Goal: Transaction & Acquisition: Purchase product/service

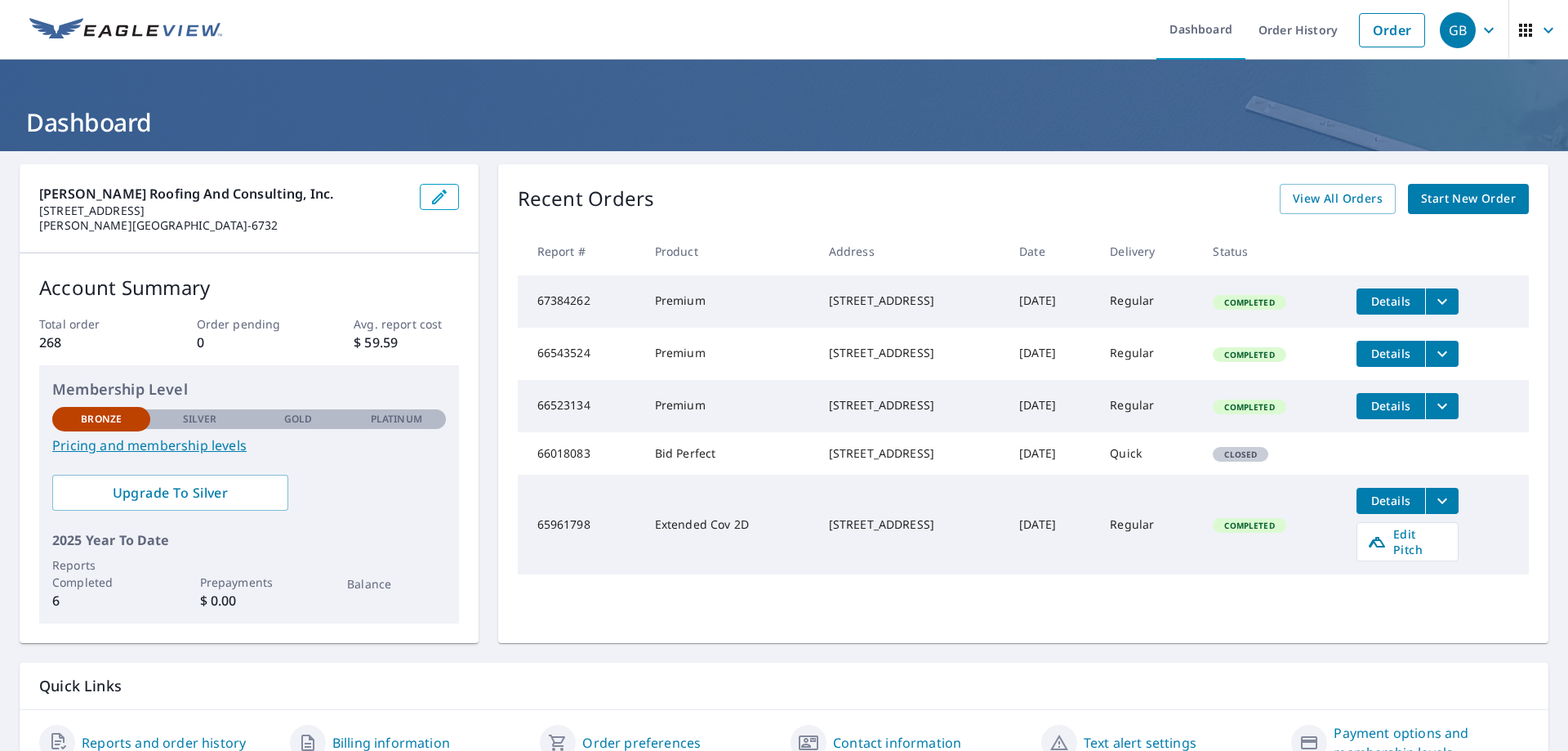
click at [1490, 197] on span "Start New Order" at bounding box center [1468, 198] width 95 height 21
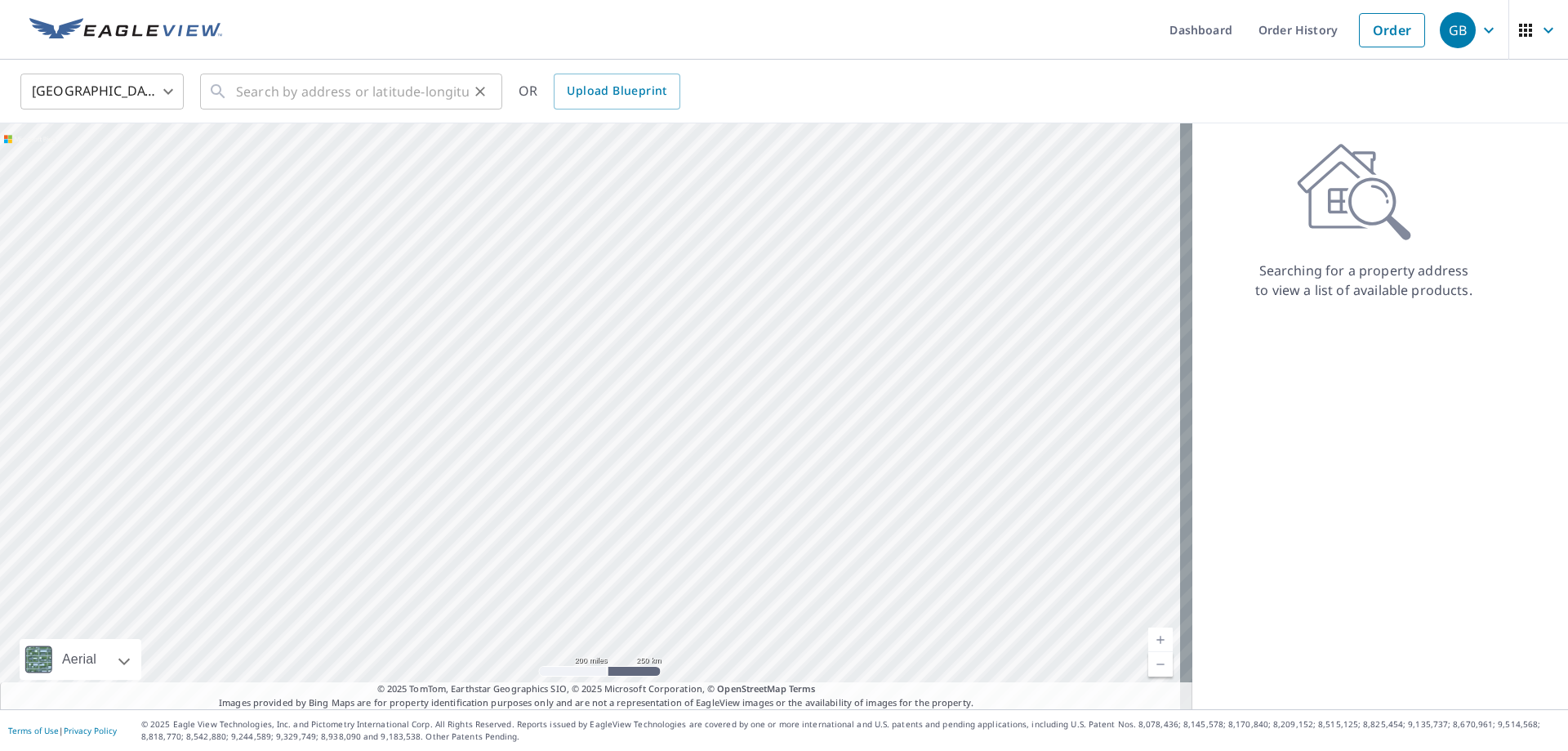
click at [230, 89] on div "​" at bounding box center [351, 91] width 302 height 36
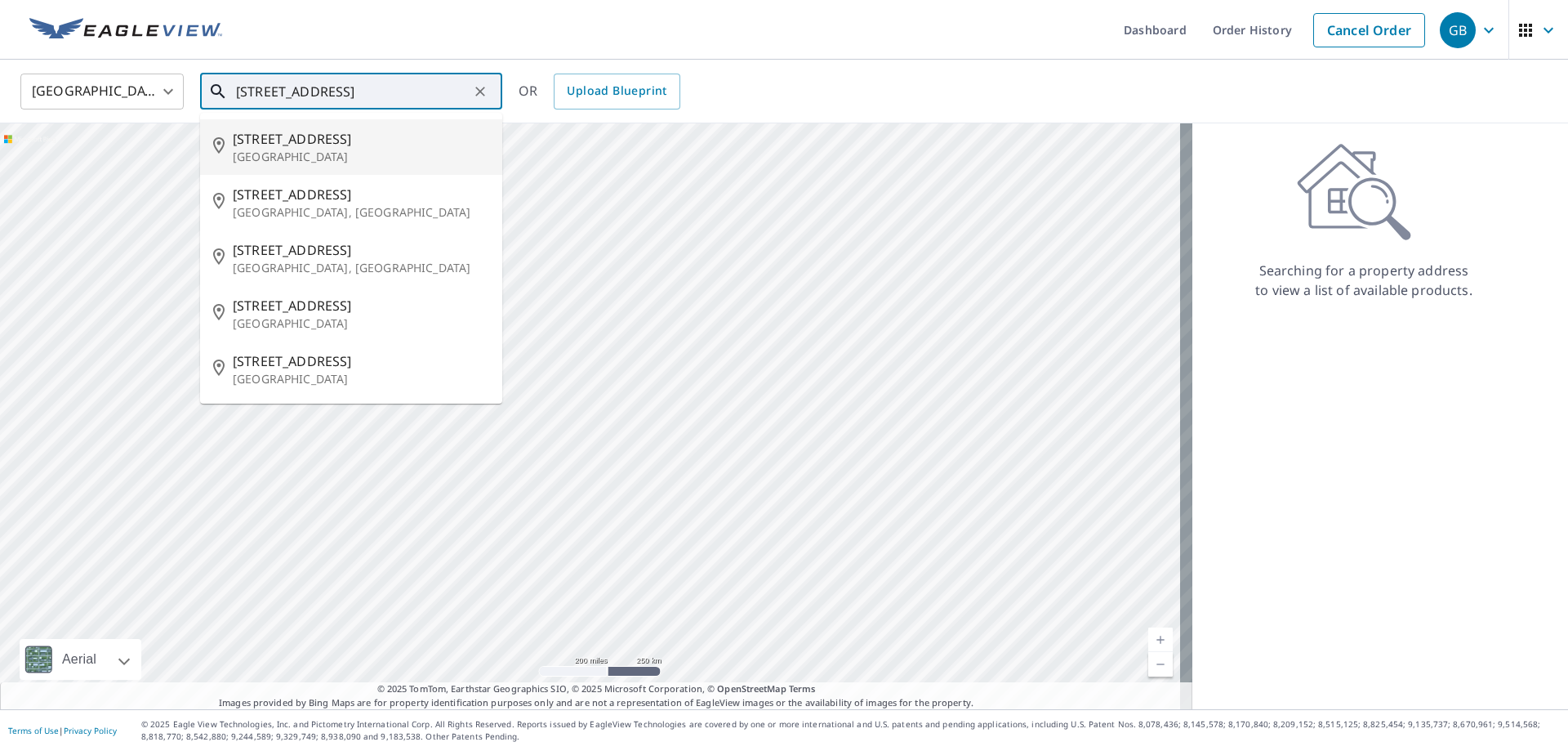
click at [289, 138] on span "[STREET_ADDRESS]" at bounding box center [360, 138] width 256 height 20
type input "[STREET_ADDRESS]"
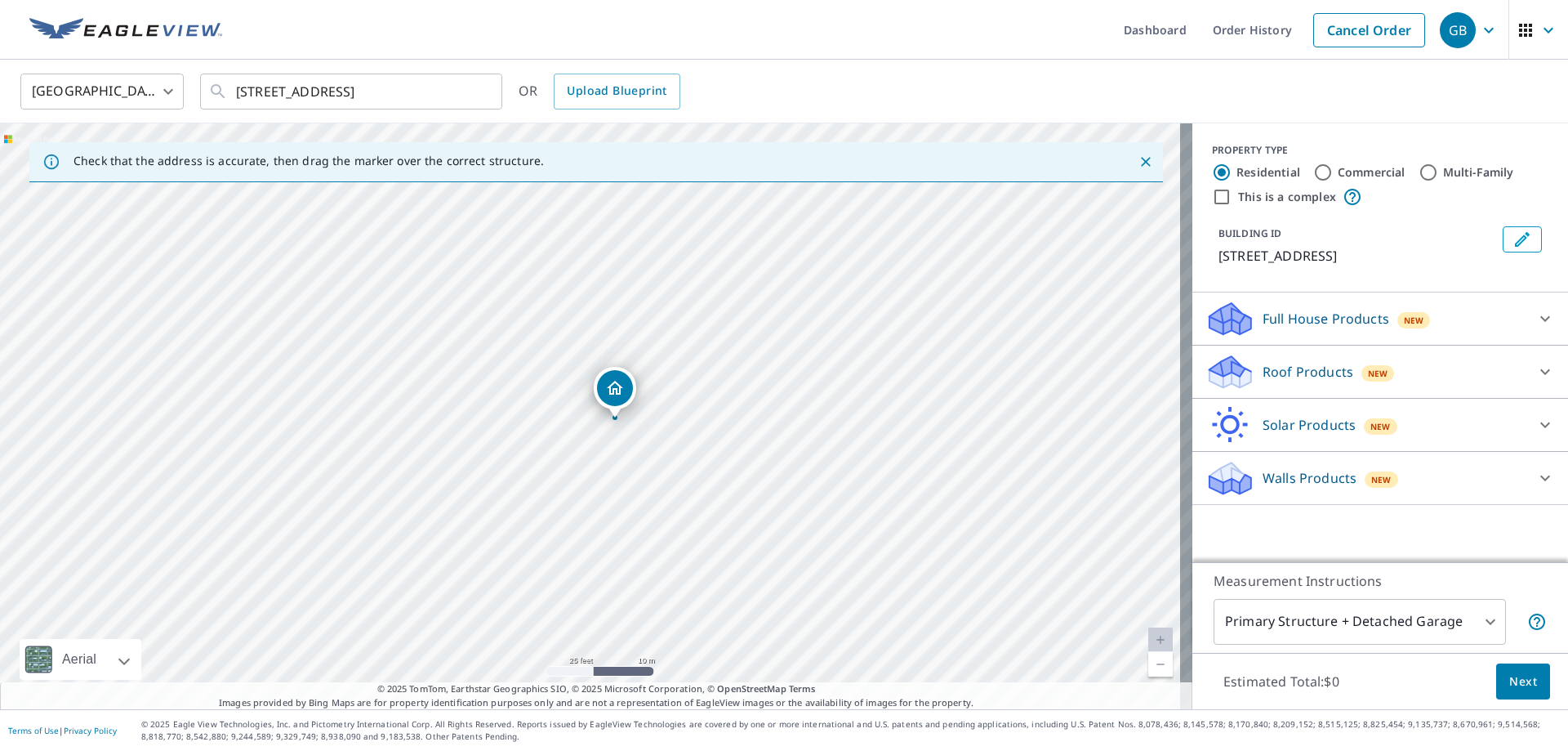
drag, startPoint x: 722, startPoint y: 462, endPoint x: 740, endPoint y: 466, distance: 18.4
click at [740, 466] on div "[STREET_ADDRESS]" at bounding box center [596, 416] width 1192 height 586
click at [1479, 621] on body "GB GB Dashboard Order History Cancel Order GB [GEOGRAPHIC_DATA] [GEOGRAPHIC_DAT…" at bounding box center [784, 375] width 1568 height 751
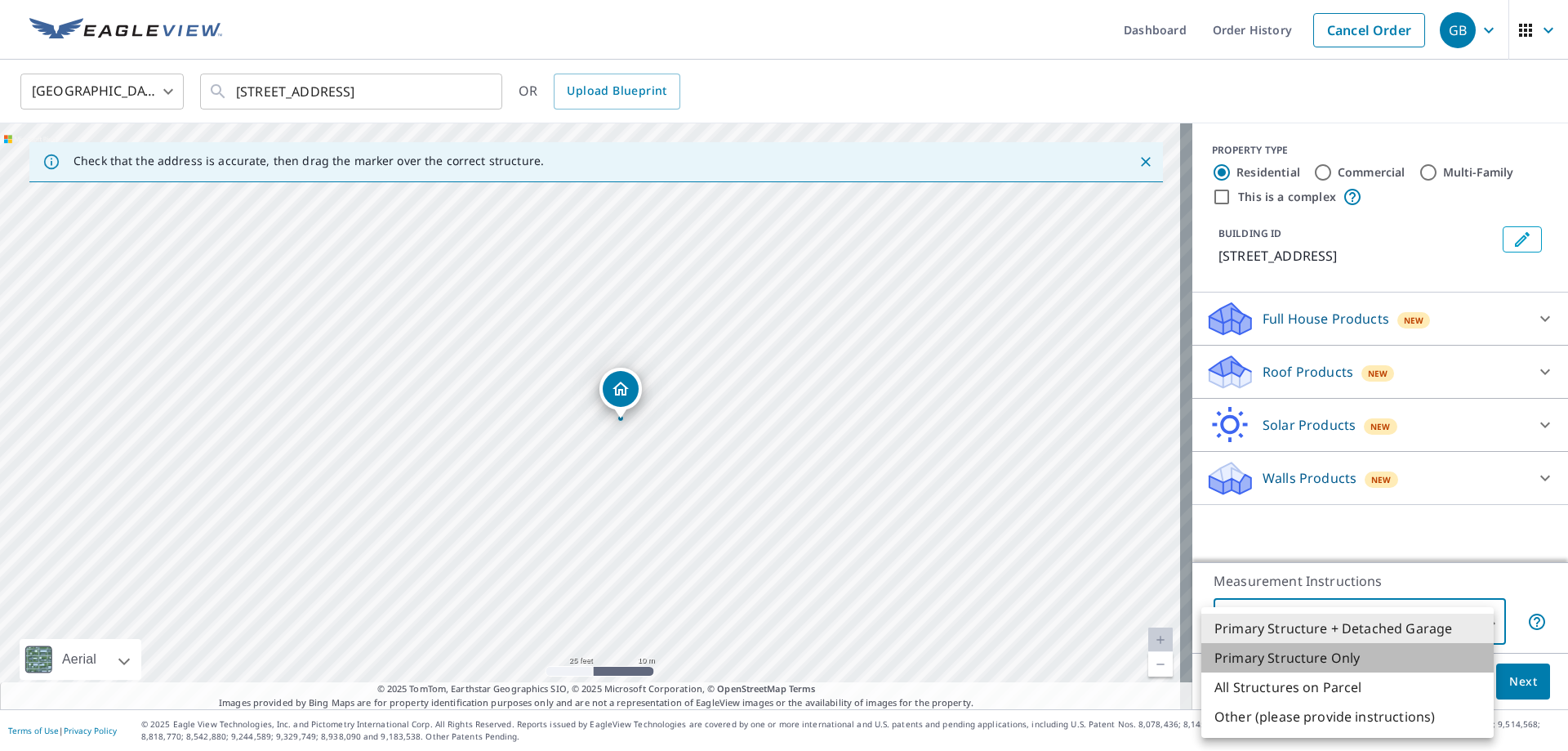
click at [1294, 660] on li "Primary Structure Only" at bounding box center [1347, 658] width 292 height 29
type input "2"
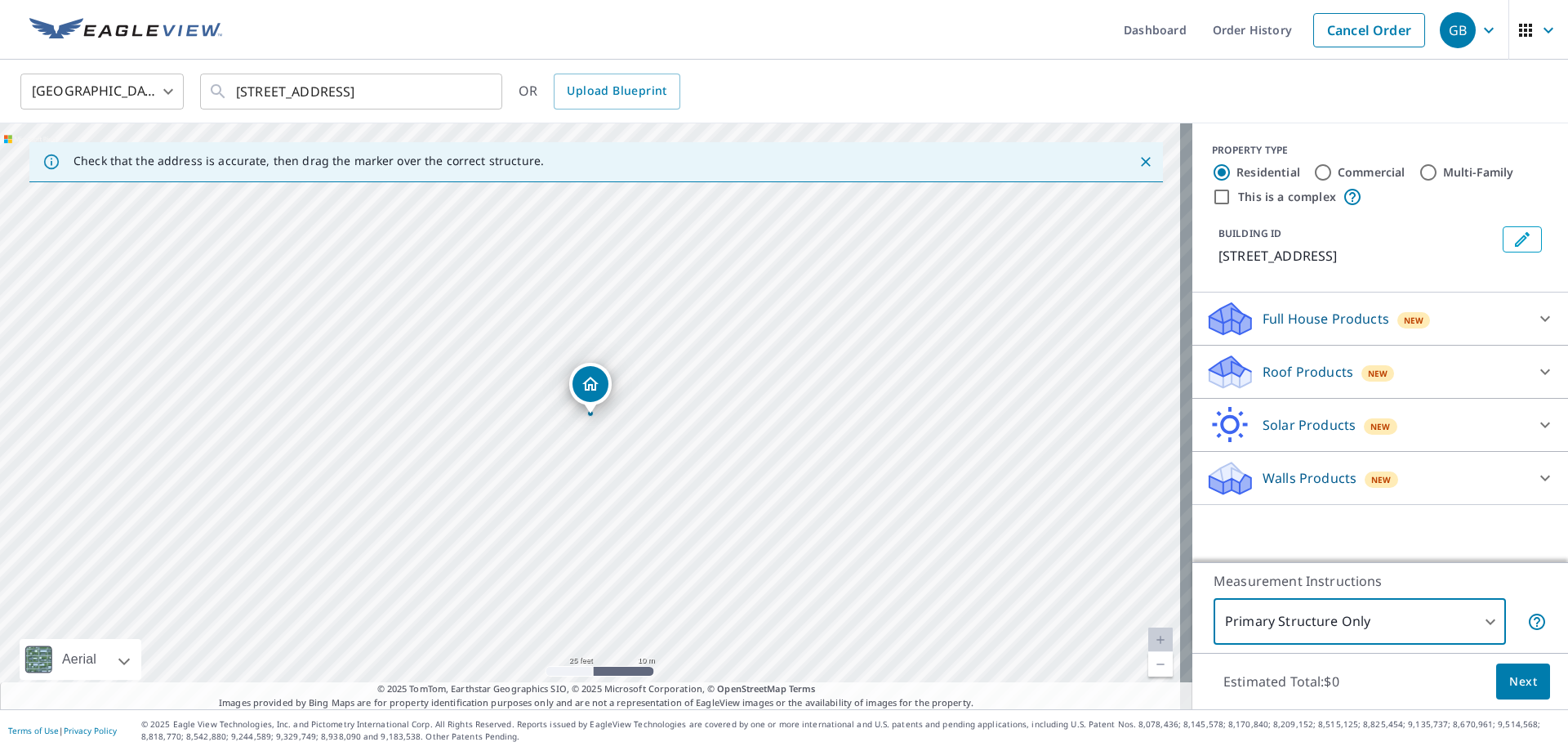
click at [1511, 687] on span "Next" at bounding box center [1523, 681] width 27 height 21
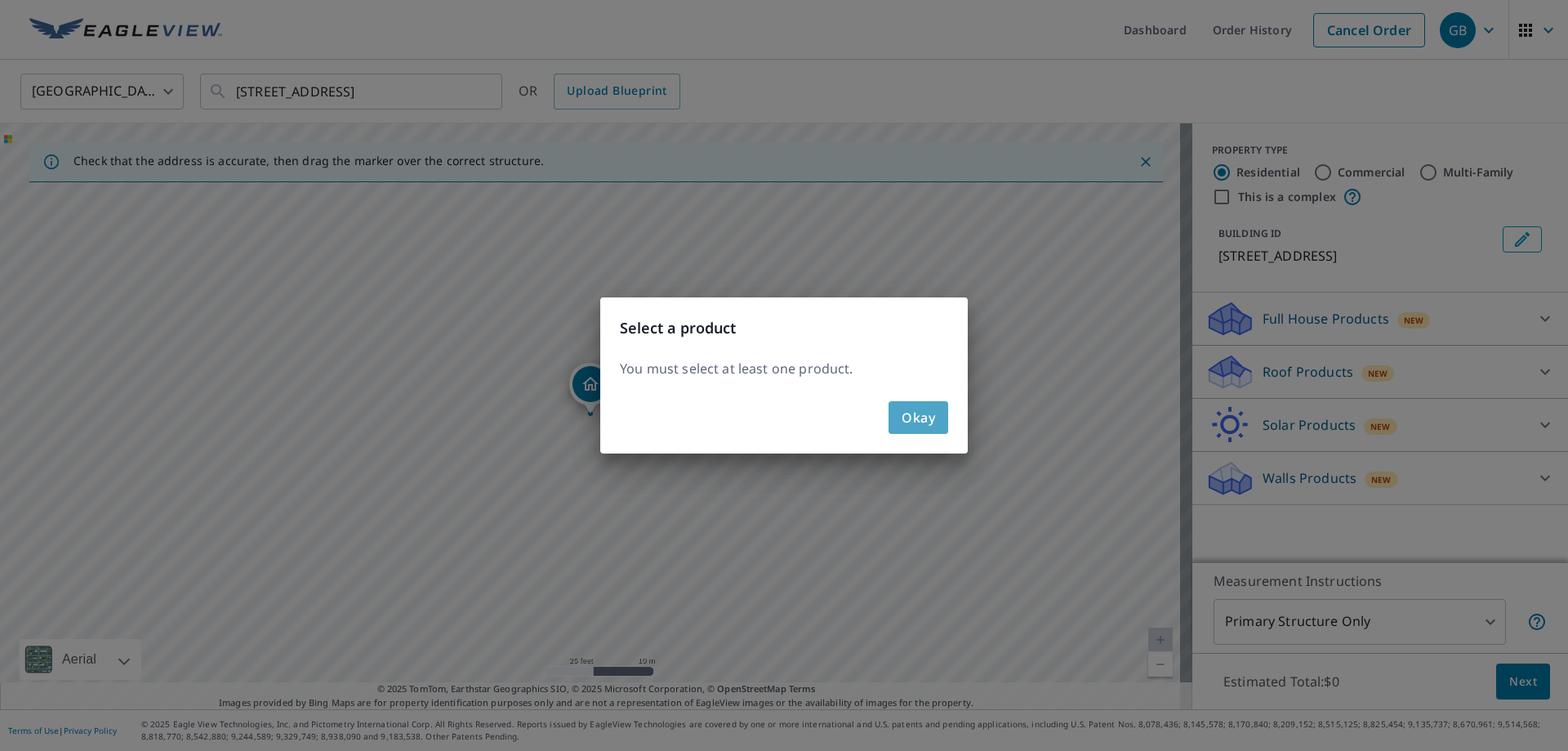
click at [937, 416] on button "Okay" at bounding box center [917, 417] width 60 height 32
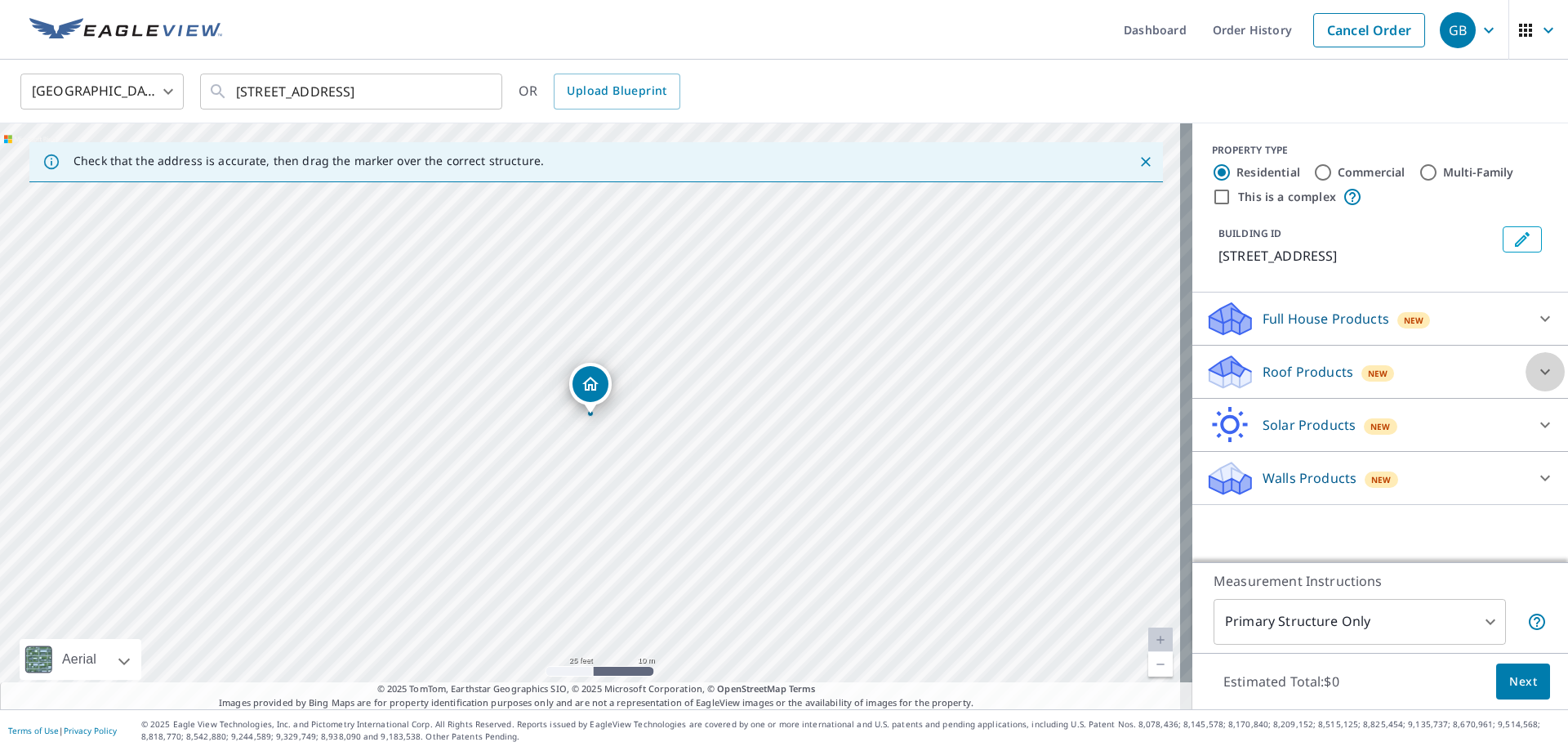
click at [1536, 370] on icon at bounding box center [1545, 372] width 20 height 20
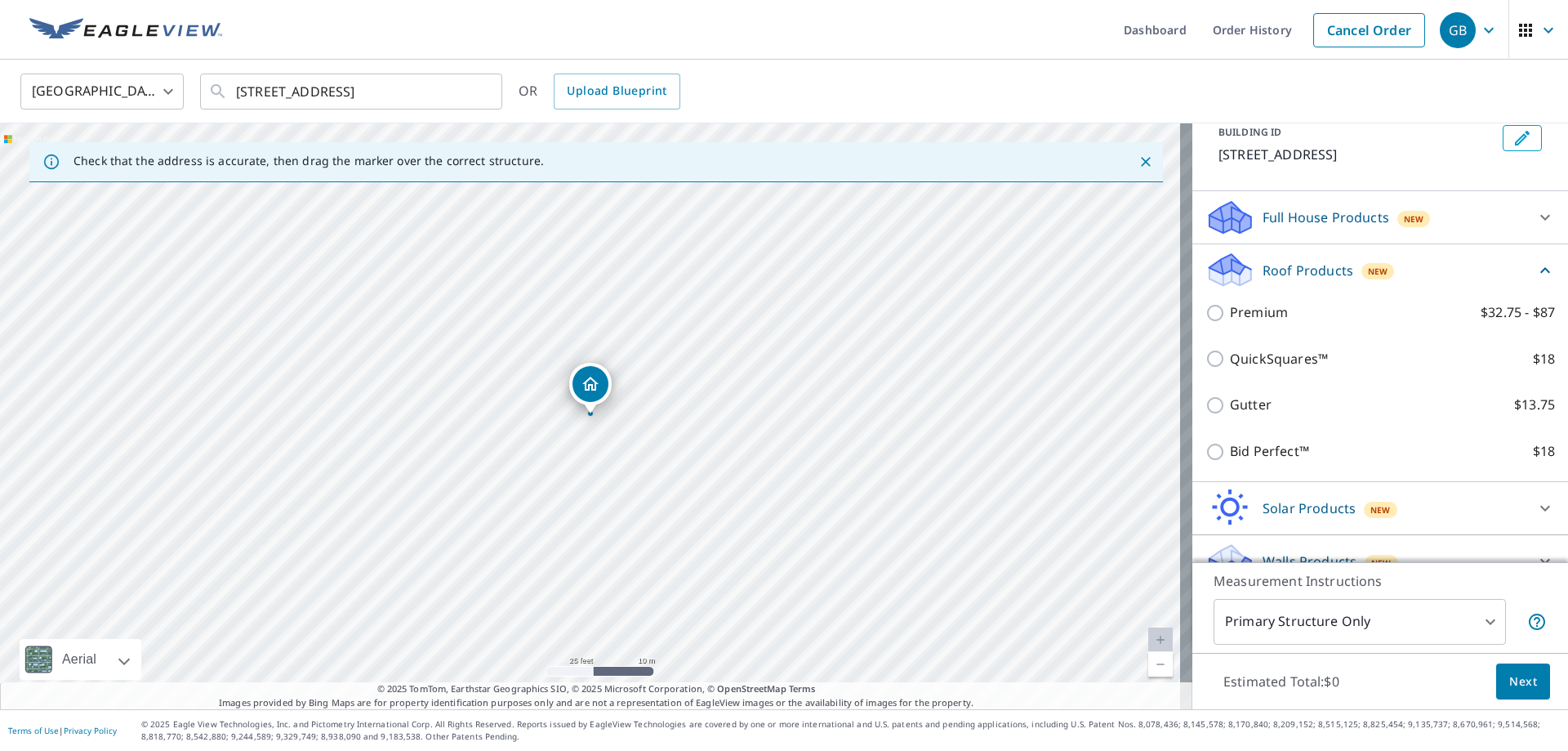
scroll to position [128, 0]
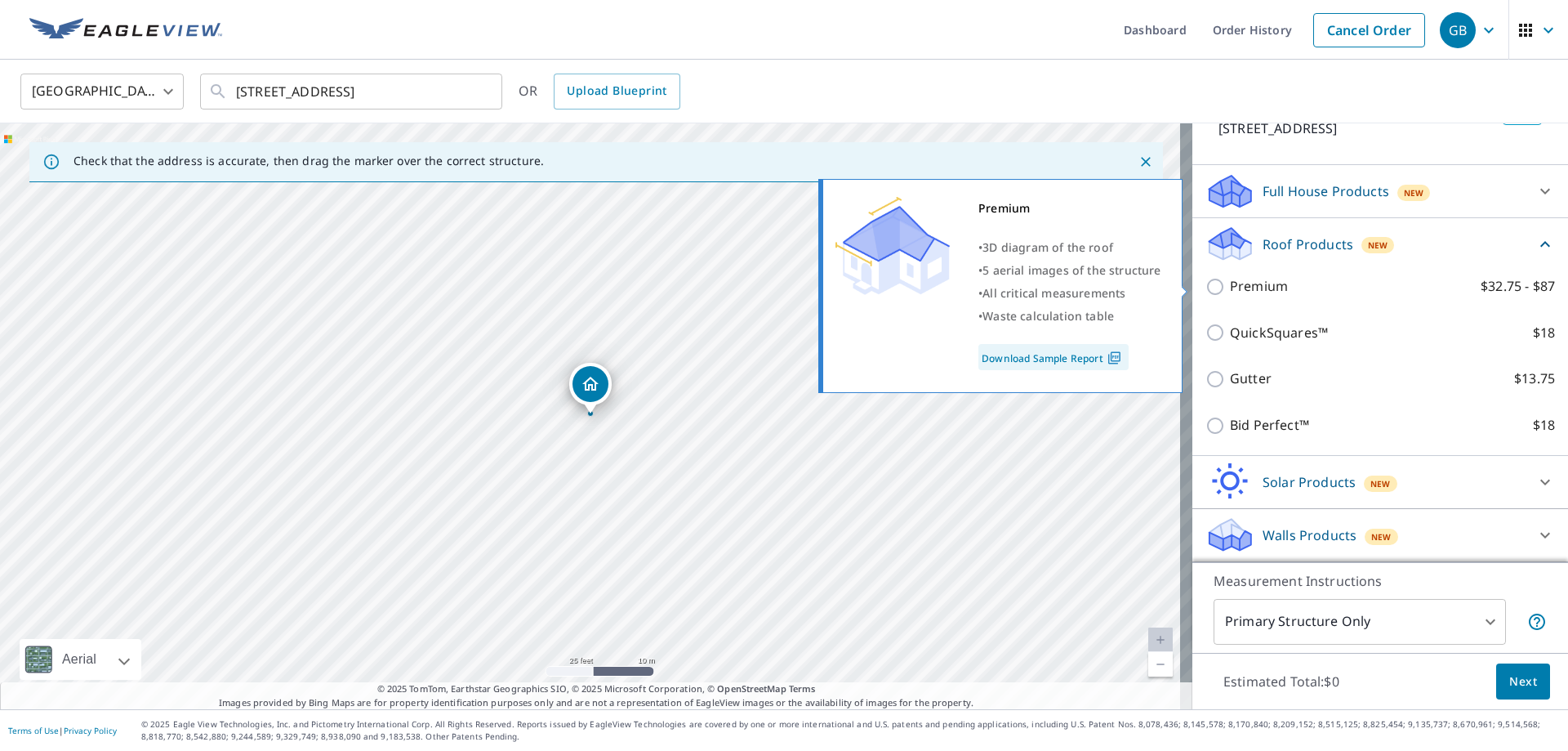
click at [1205, 284] on input "Premium $32.75 - $87" at bounding box center [1217, 287] width 25 height 20
checkbox input "true"
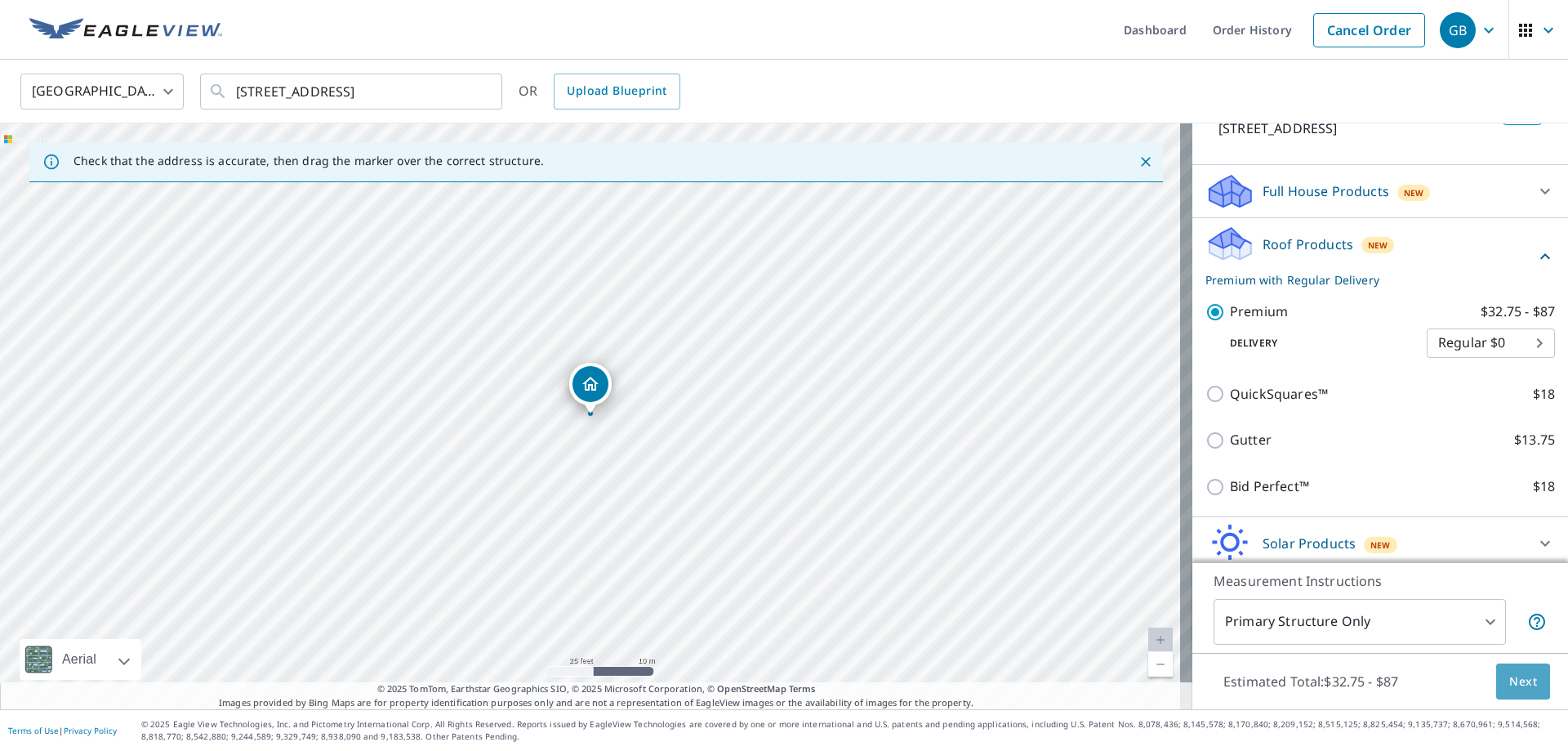
click at [1520, 678] on span "Next" at bounding box center [1523, 681] width 27 height 21
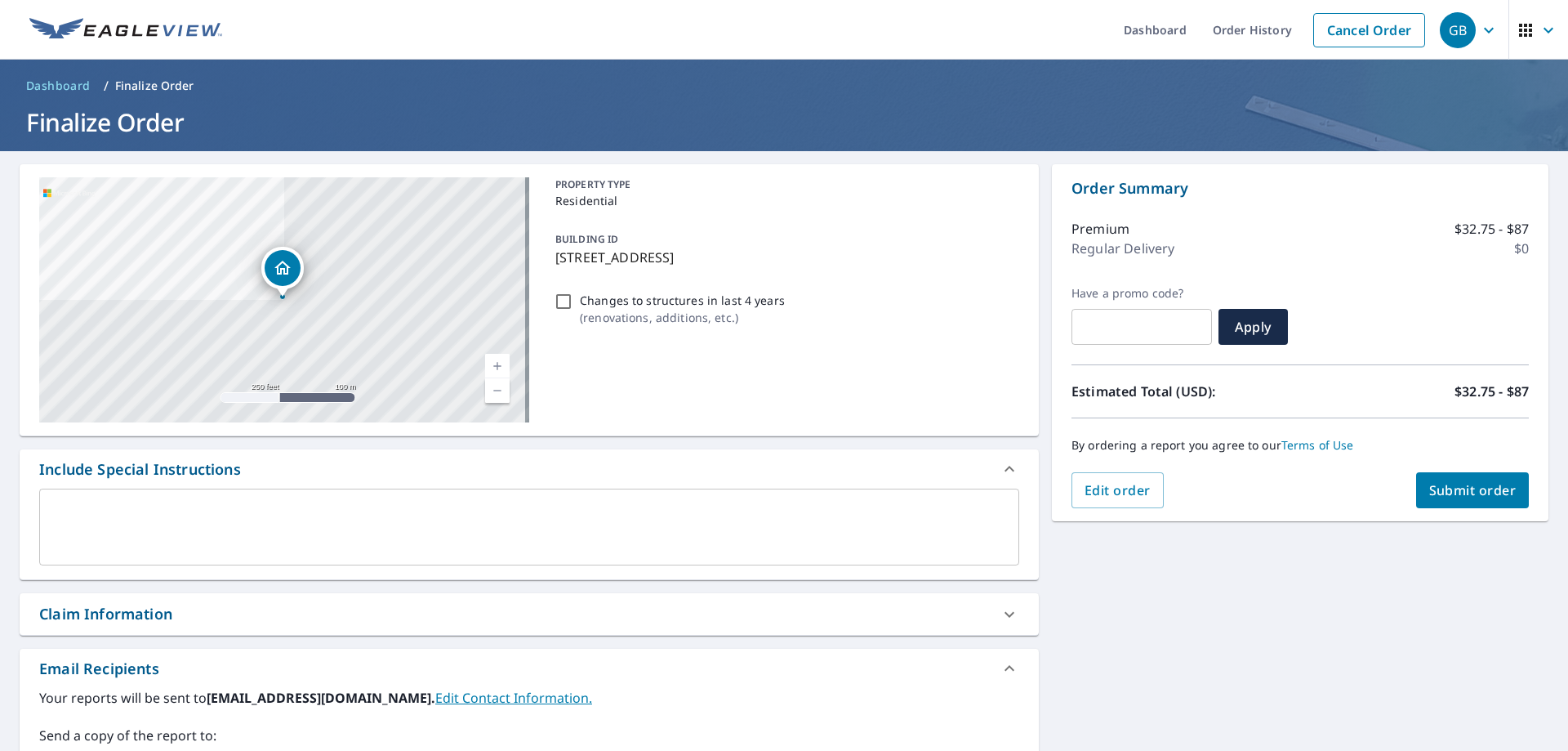
click at [1455, 487] on span "Submit order" at bounding box center [1472, 490] width 87 height 18
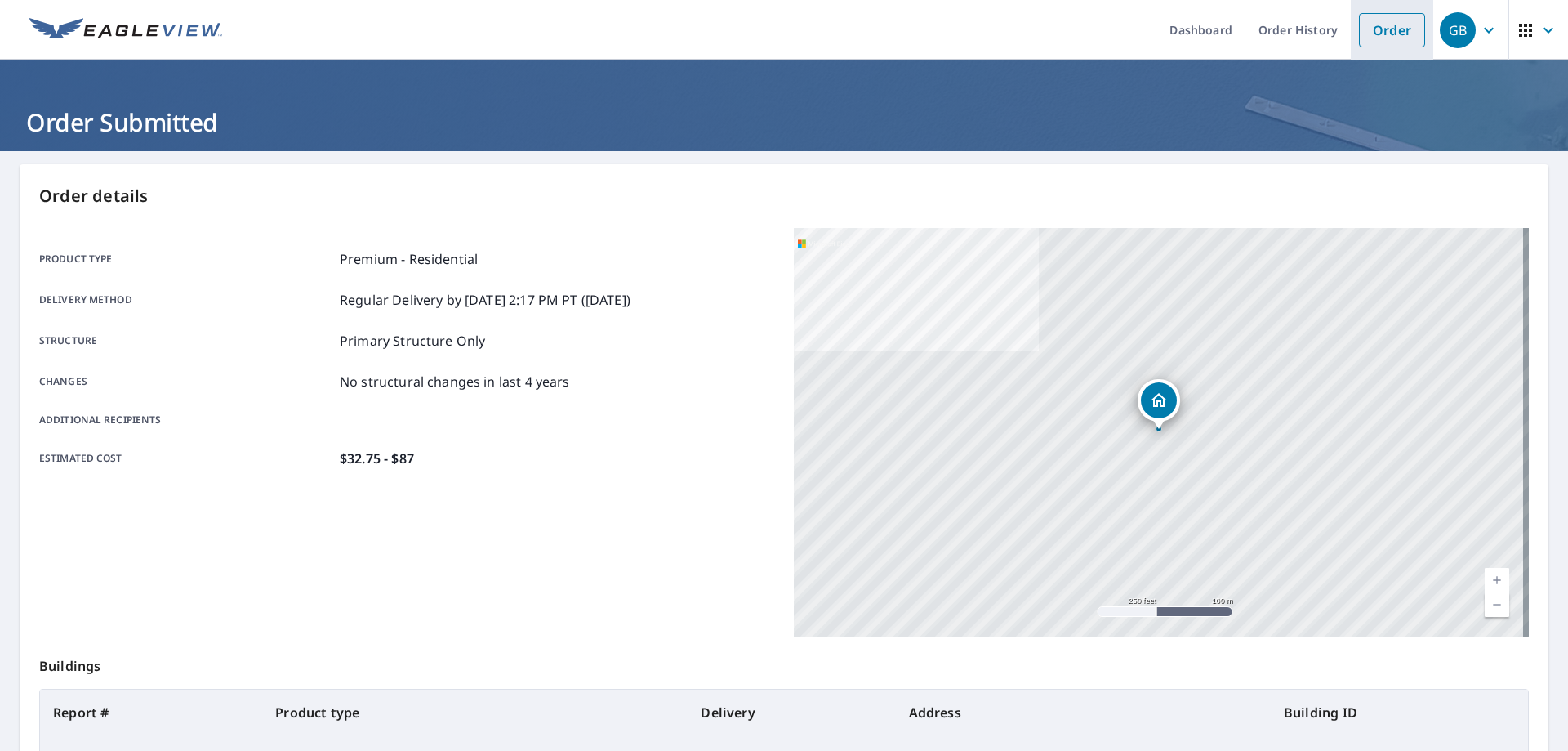
click at [1387, 34] on link "Order" at bounding box center [1391, 29] width 66 height 34
